Goal: Find contact information: Obtain details needed to contact an individual or organization

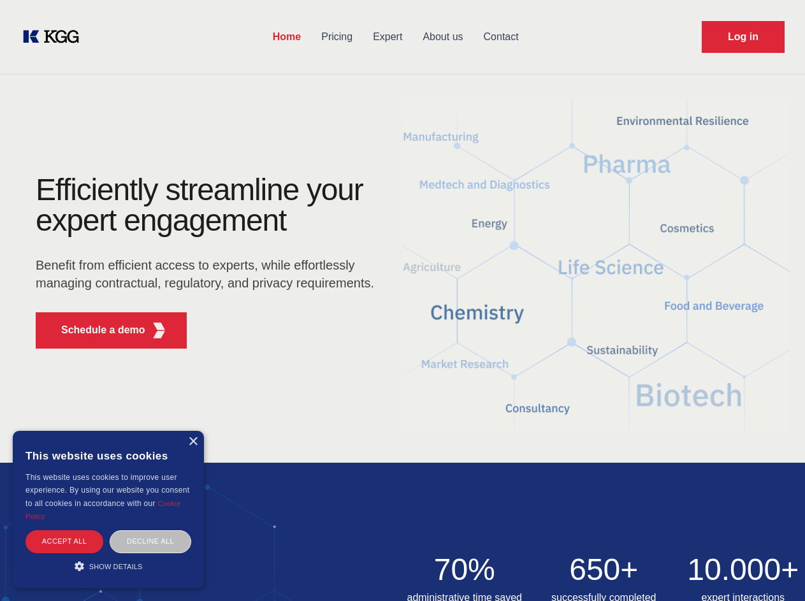
click at [402, 300] on div "Efficiently streamline your expert engagement Benefit from efficient access to …" at bounding box center [209, 267] width 388 height 184
click at [96, 330] on p "Schedule a demo" at bounding box center [103, 330] width 84 height 15
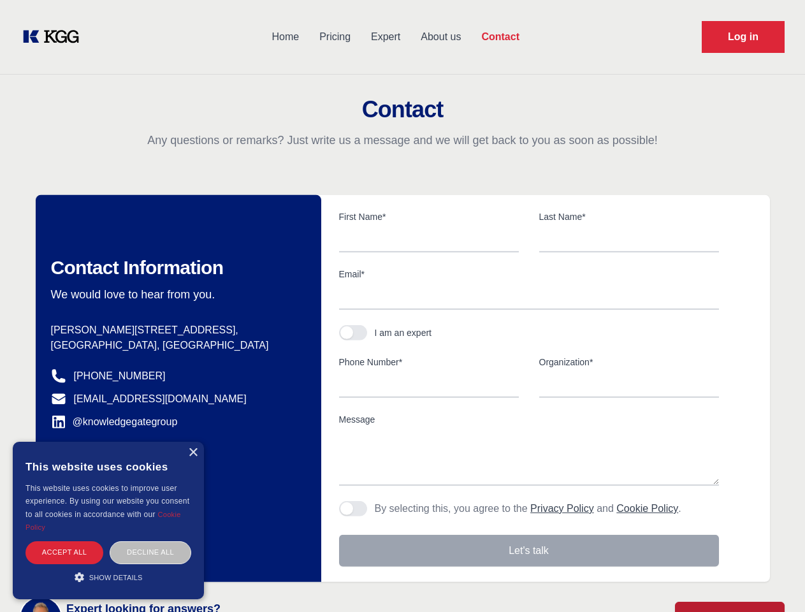
click at [193, 442] on div "× This website uses cookies This website uses cookies to improve user experienc…" at bounding box center [108, 520] width 191 height 157
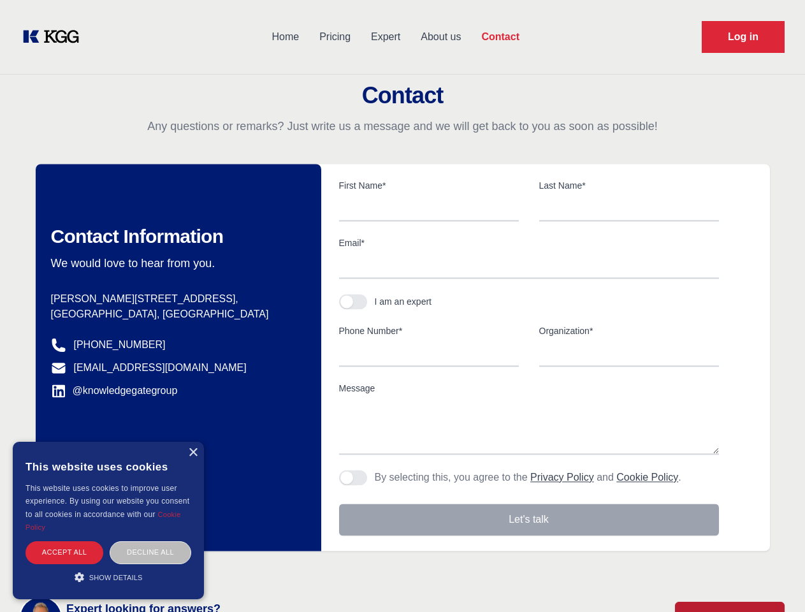
click at [64, 541] on div "Accept all" at bounding box center [64, 552] width 78 height 22
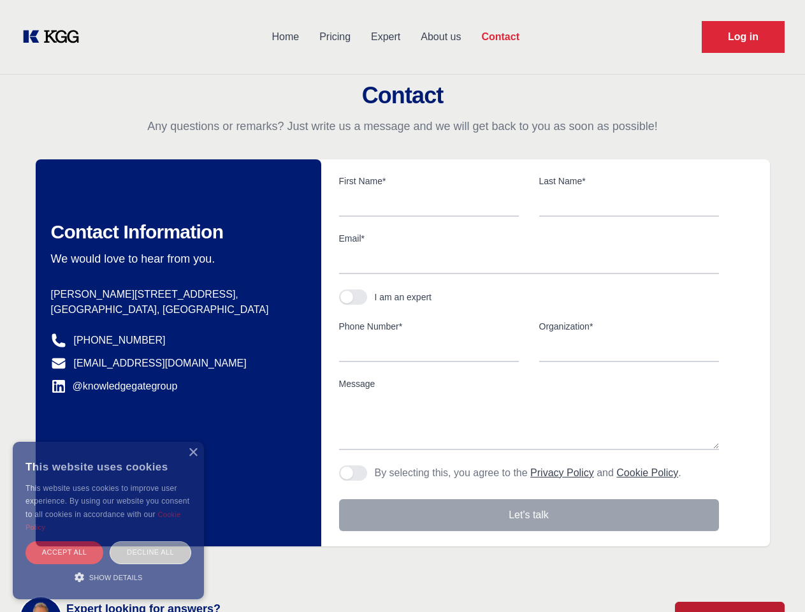
click at [150, 541] on div "Decline all" at bounding box center [151, 552] width 82 height 22
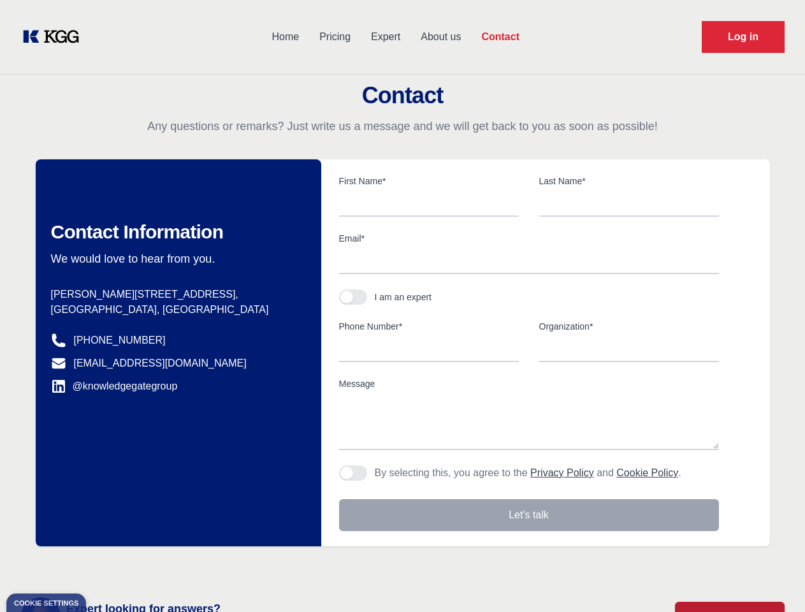
click at [108, 566] on main "Contact Any questions or remarks? Just write us a message and we will get back …" at bounding box center [402, 332] width 805 height 664
